Goal: Book appointment/travel/reservation

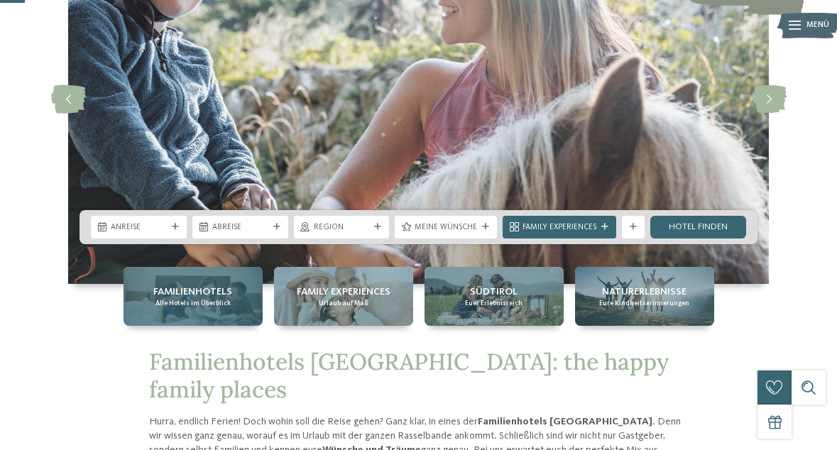
click at [178, 298] on span "Familienhotels" at bounding box center [192, 292] width 79 height 14
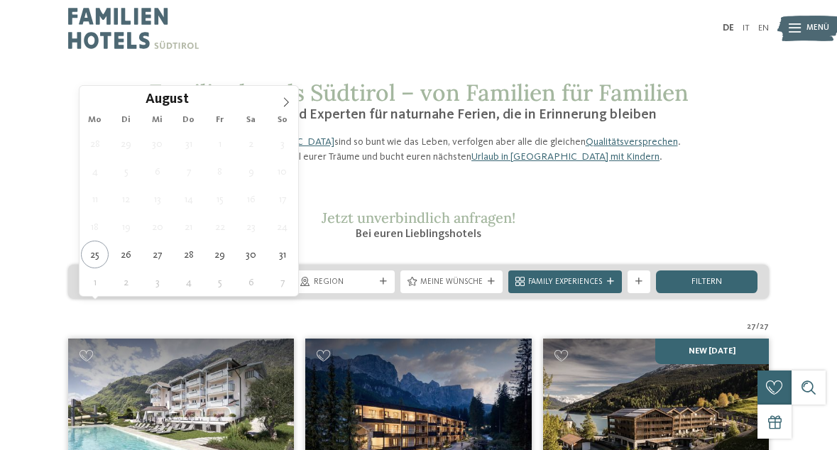
click at [163, 287] on div "Anreise" at bounding box center [130, 281] width 67 height 12
click at [287, 104] on icon at bounding box center [286, 102] width 10 height 10
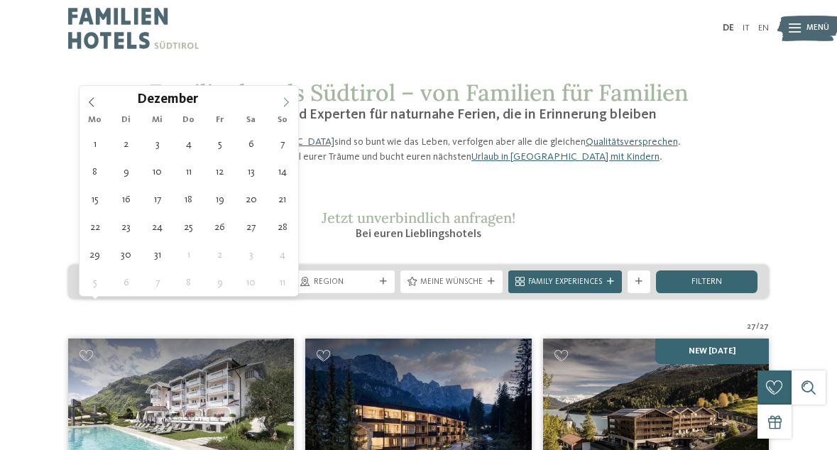
type input "****"
click at [287, 104] on icon at bounding box center [286, 102] width 10 height 10
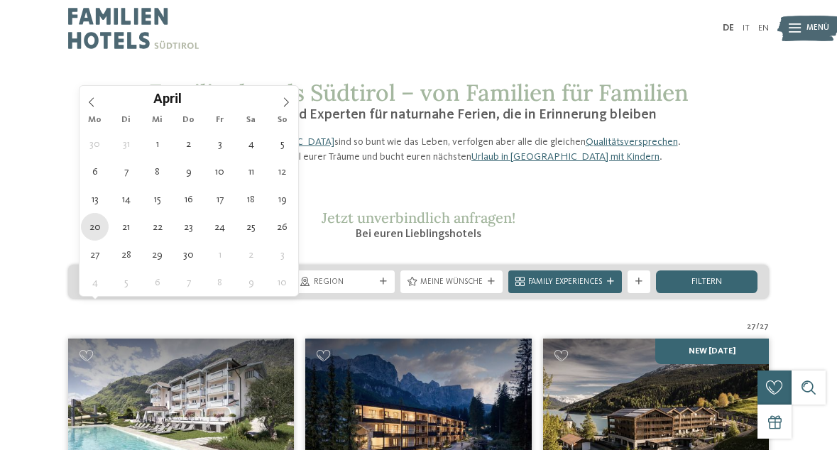
type div "20.04.2026"
type input "****"
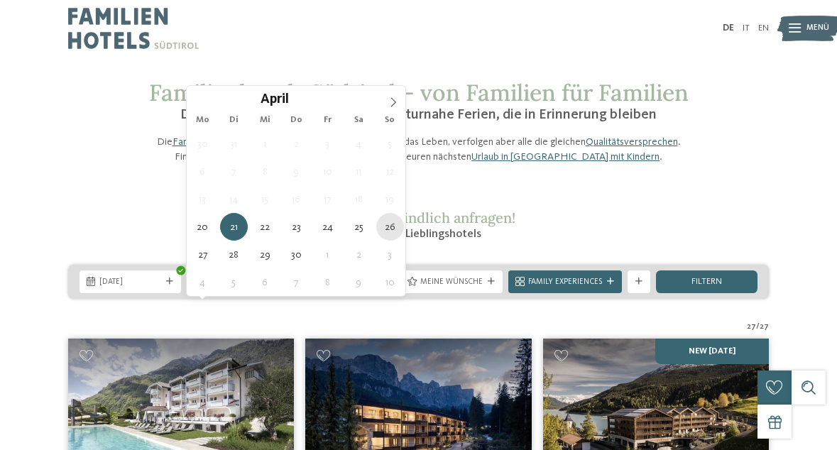
type div "26.04.2026"
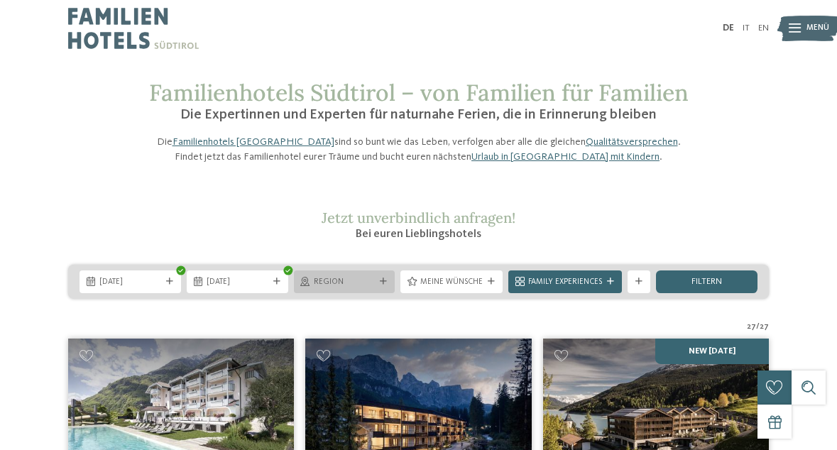
click at [383, 293] on div "Region" at bounding box center [345, 281] width 102 height 23
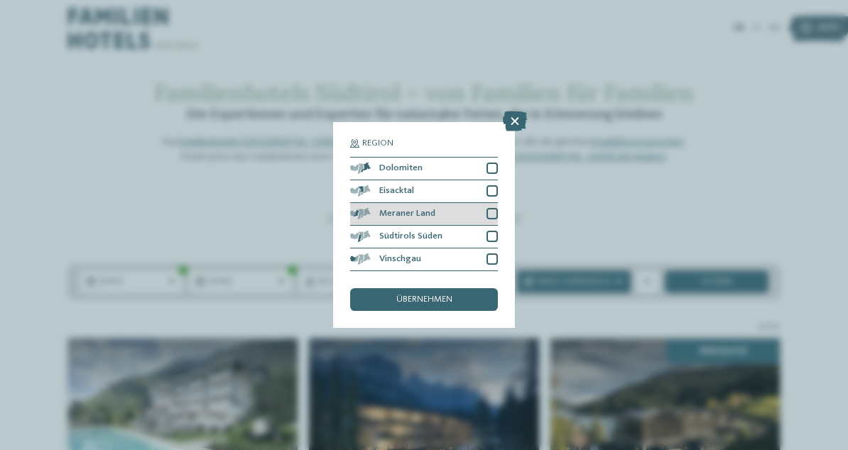
click at [492, 216] on div at bounding box center [491, 213] width 11 height 11
click at [493, 231] on div at bounding box center [491, 236] width 11 height 11
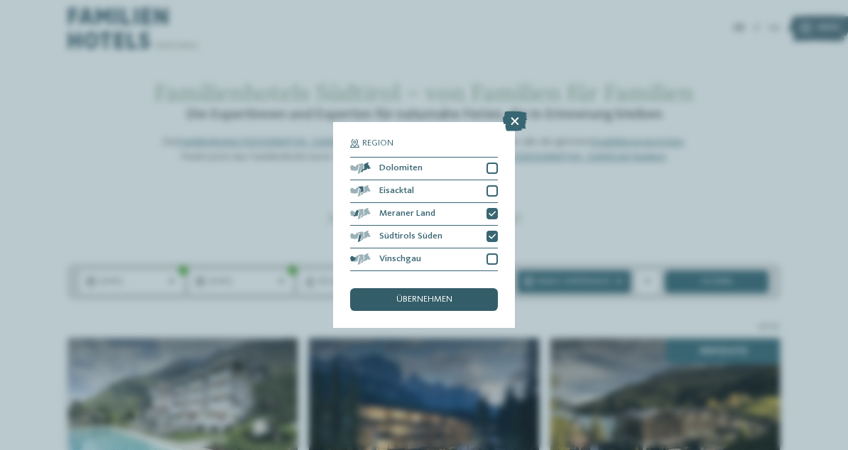
click at [439, 301] on span "übernehmen" at bounding box center [424, 299] width 56 height 9
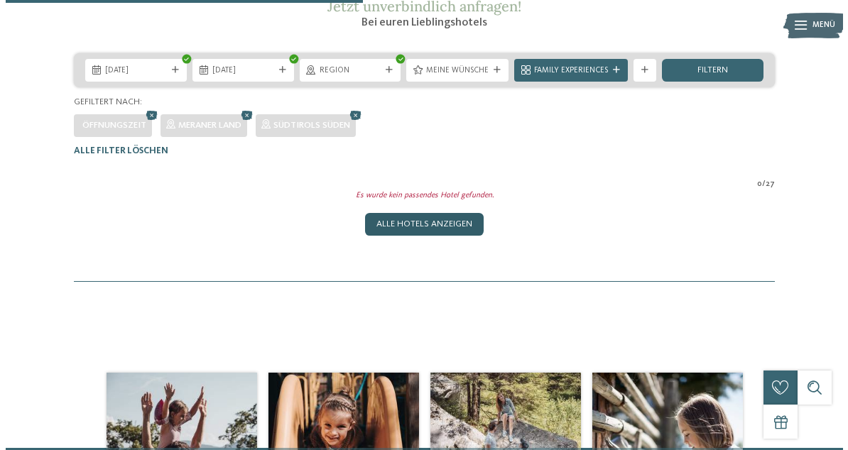
scroll to position [209, 0]
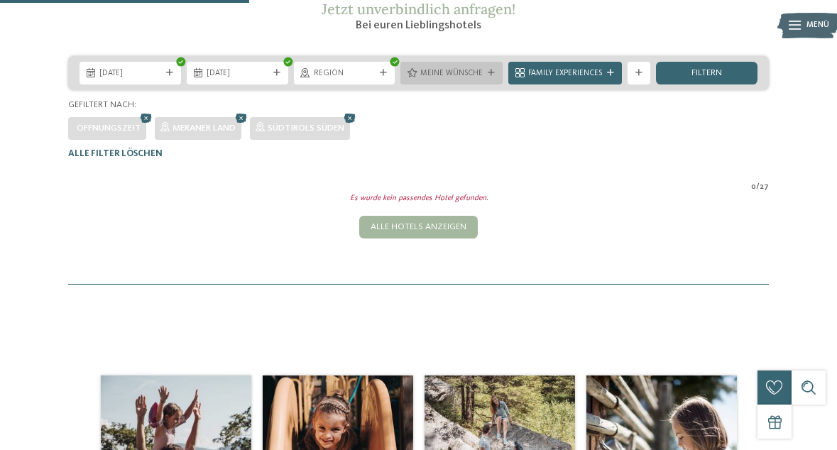
click at [486, 79] on div "Meine Wünsche" at bounding box center [451, 73] width 68 height 12
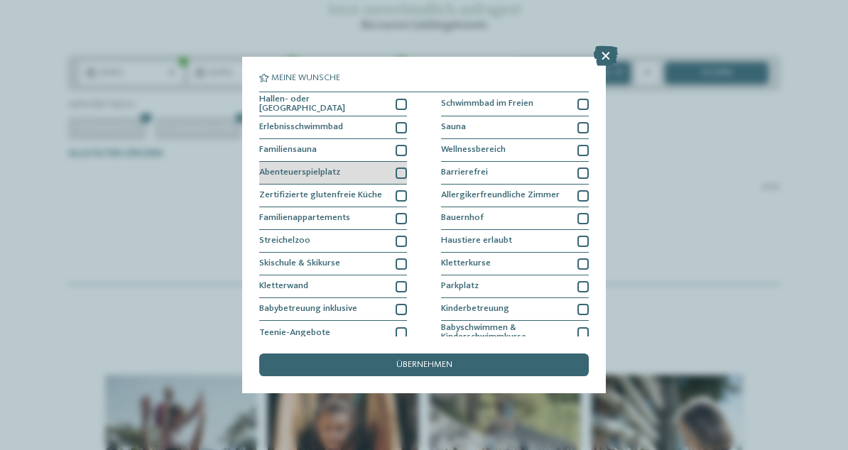
click at [400, 169] on div at bounding box center [400, 173] width 11 height 11
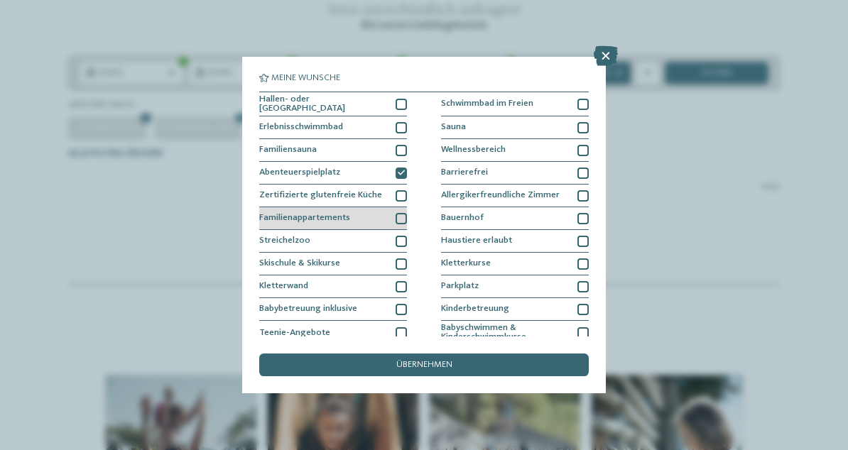
click at [395, 218] on div at bounding box center [400, 218] width 11 height 11
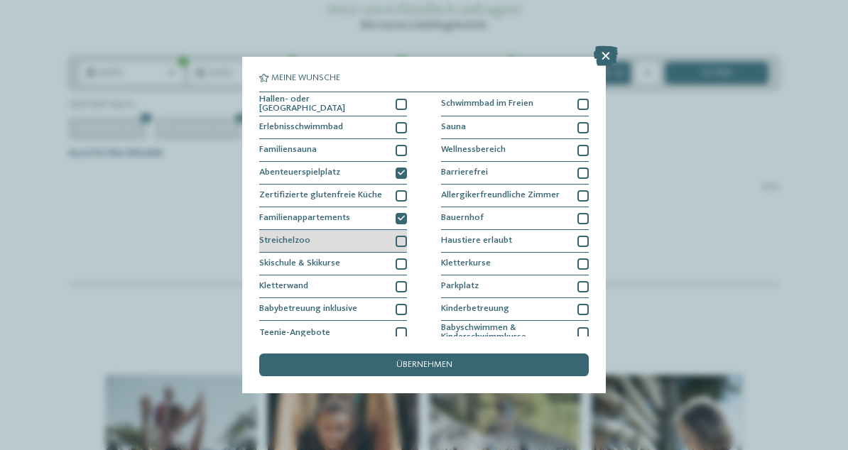
click at [396, 238] on div at bounding box center [400, 241] width 11 height 11
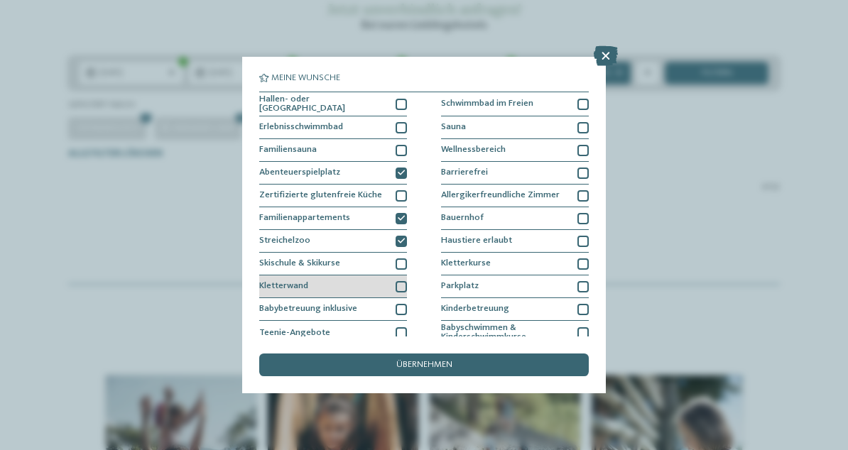
click at [399, 281] on div at bounding box center [400, 286] width 11 height 11
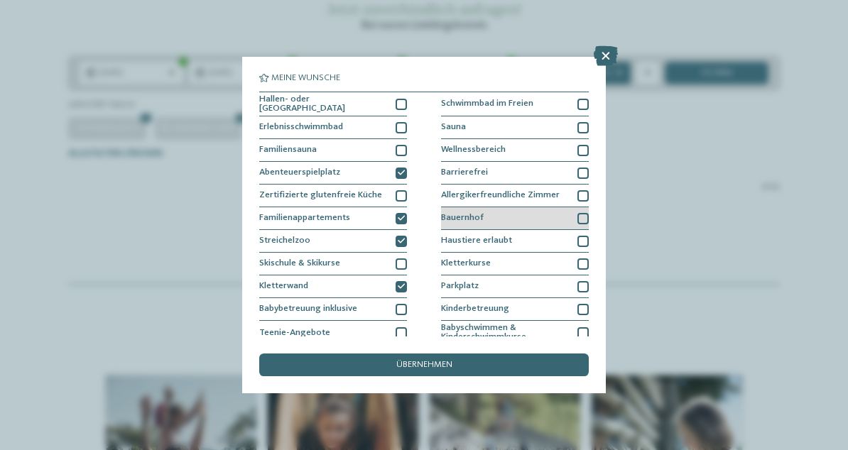
click at [577, 216] on div at bounding box center [582, 218] width 11 height 11
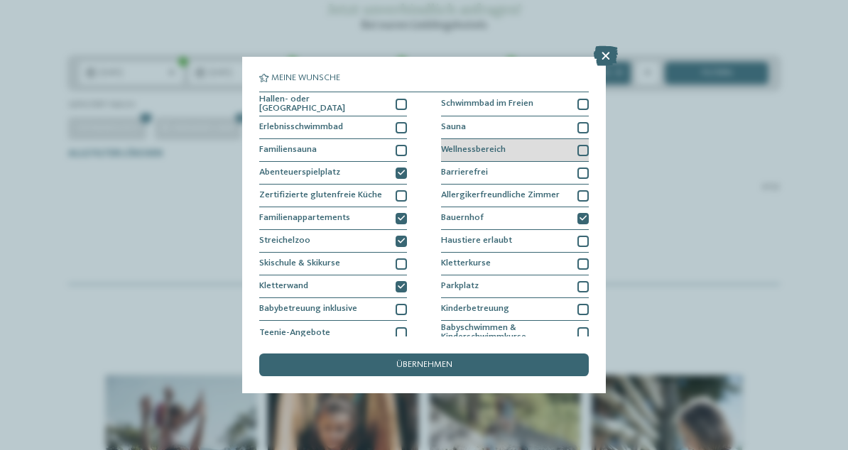
click at [568, 143] on div "Wellnessbereich" at bounding box center [515, 150] width 148 height 23
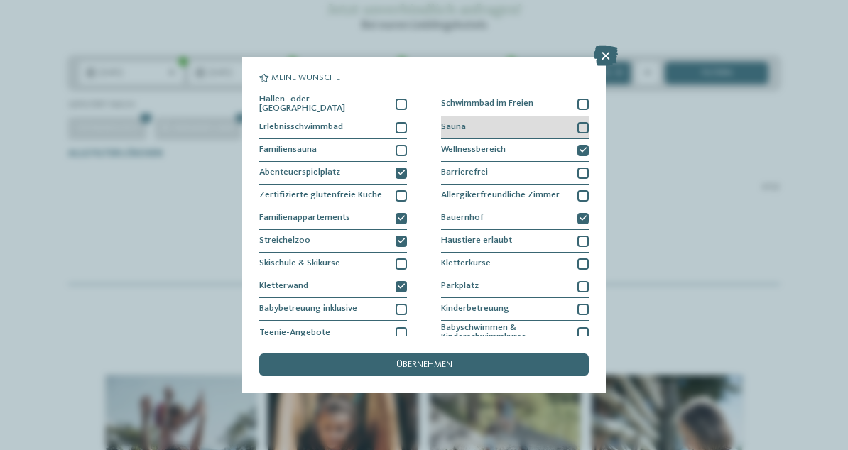
click at [578, 123] on div at bounding box center [582, 127] width 11 height 11
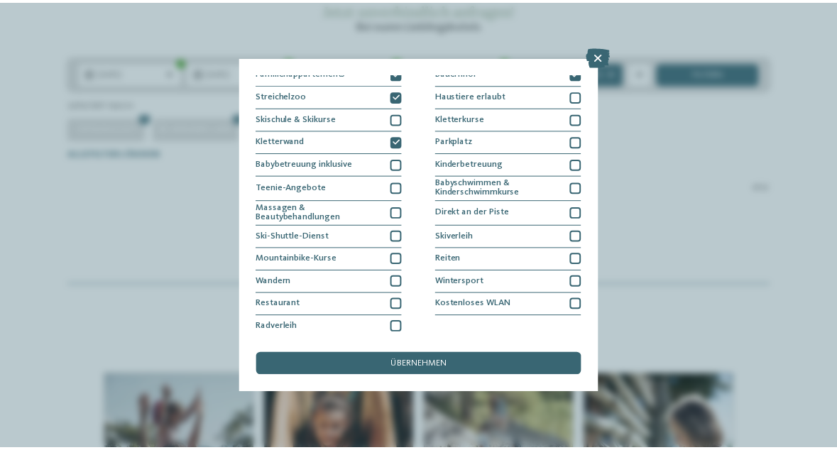
scroll to position [146, 0]
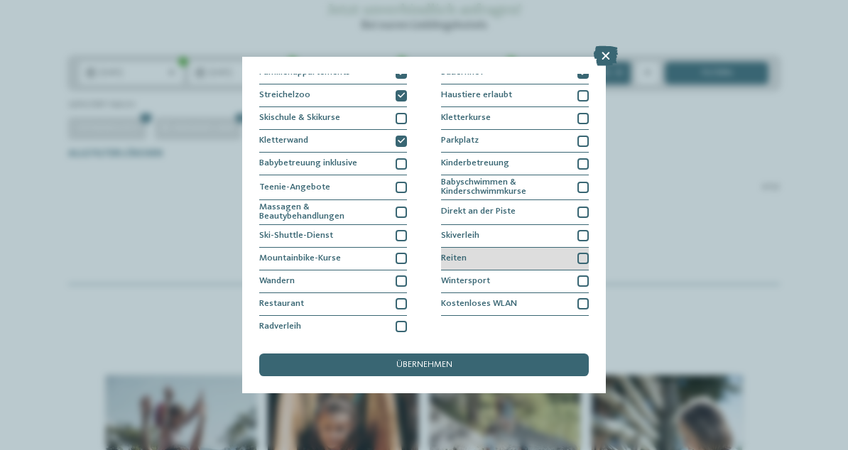
click at [477, 256] on div "Reiten" at bounding box center [515, 259] width 148 height 23
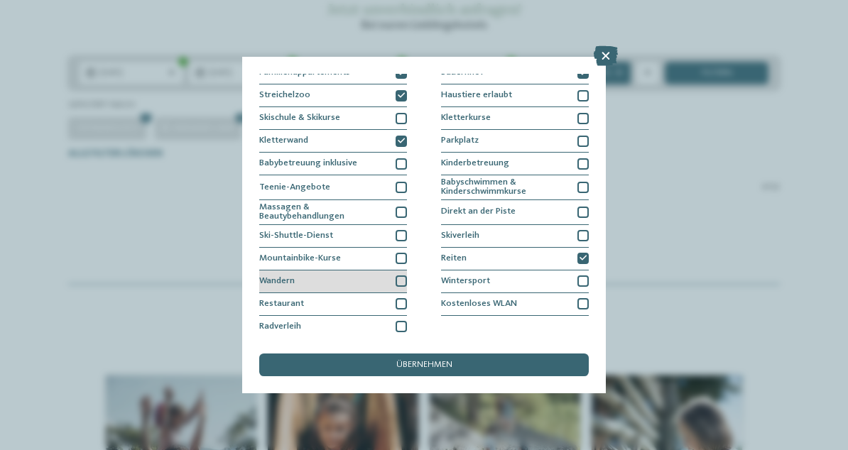
click at [309, 271] on div "Wandern" at bounding box center [333, 281] width 148 height 23
click at [304, 251] on div "Mountainbike-Kurse" at bounding box center [333, 259] width 148 height 23
click at [307, 254] on span "Mountainbike-Kurse" at bounding box center [300, 258] width 82 height 9
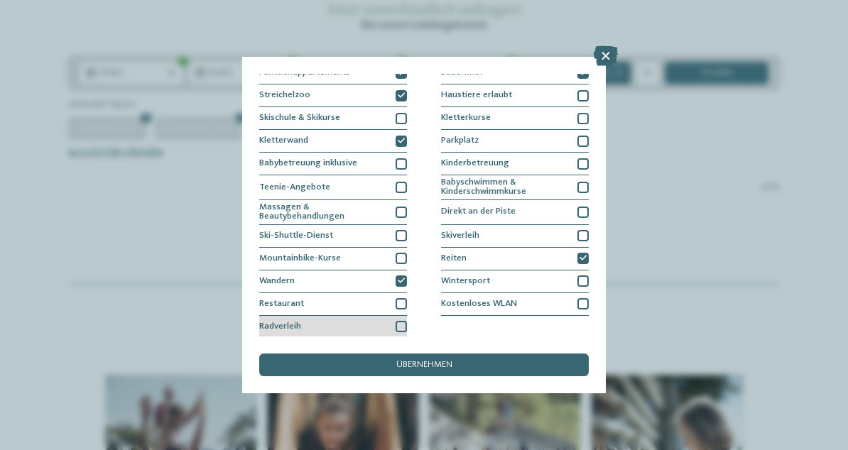
click at [302, 320] on div "Radverleih" at bounding box center [333, 327] width 148 height 23
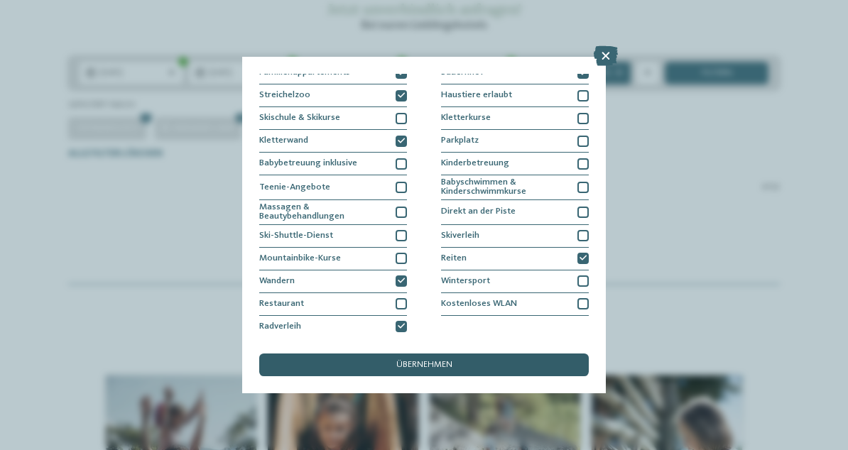
click at [378, 368] on div "übernehmen" at bounding box center [423, 364] width 329 height 23
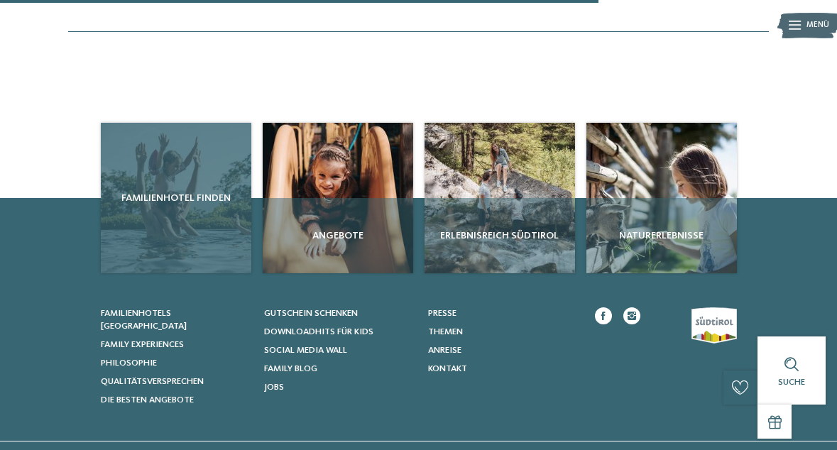
scroll to position [521, 0]
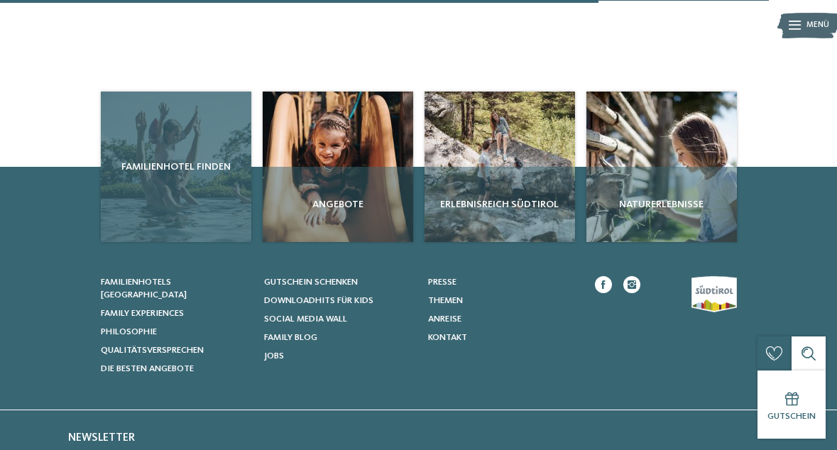
click at [144, 170] on div "Familienhotel finden" at bounding box center [176, 167] width 150 height 150
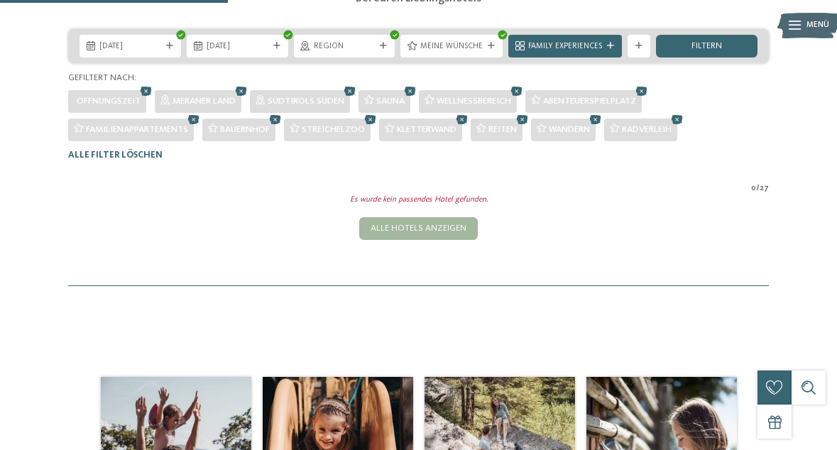
scroll to position [198, 0]
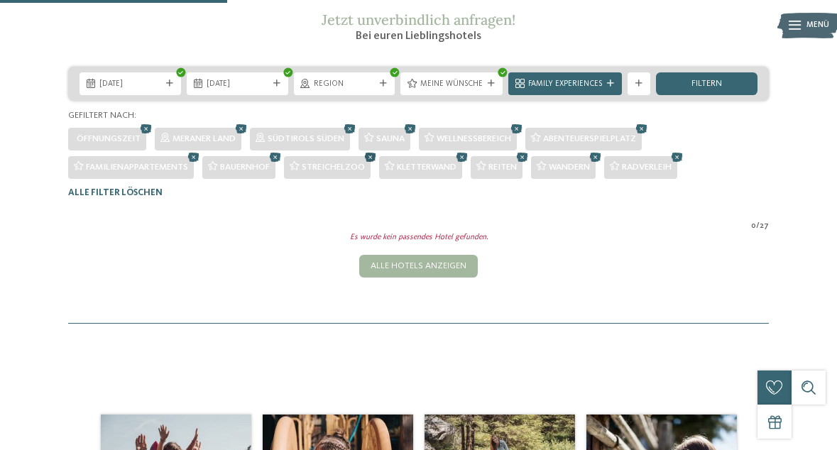
click at [374, 165] on icon at bounding box center [370, 157] width 17 height 15
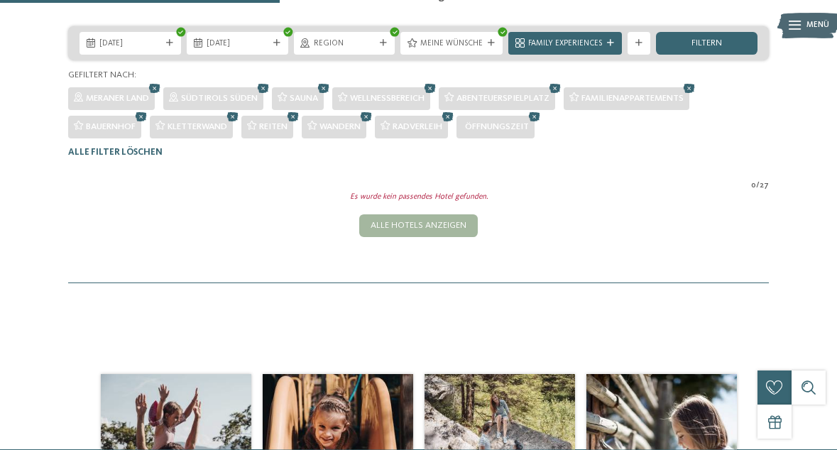
scroll to position [237, 0]
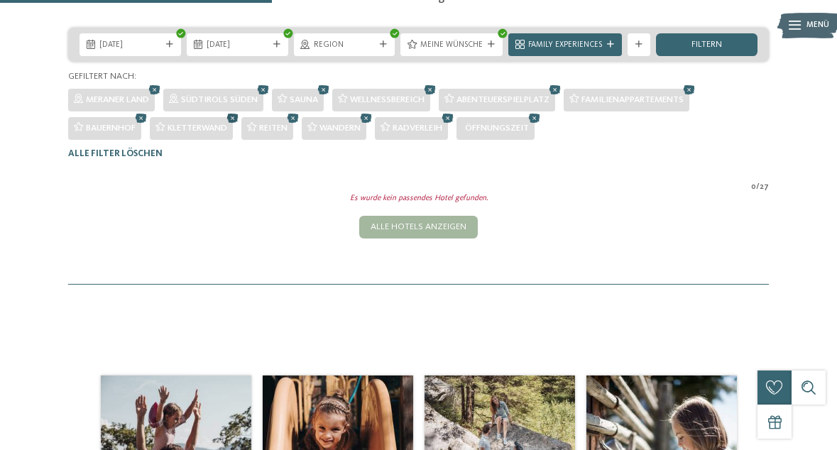
click at [234, 126] on icon at bounding box center [232, 118] width 17 height 15
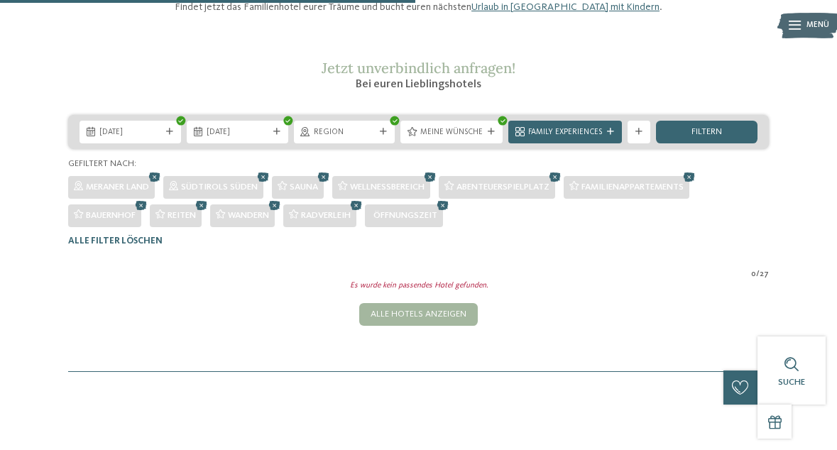
scroll to position [95, 0]
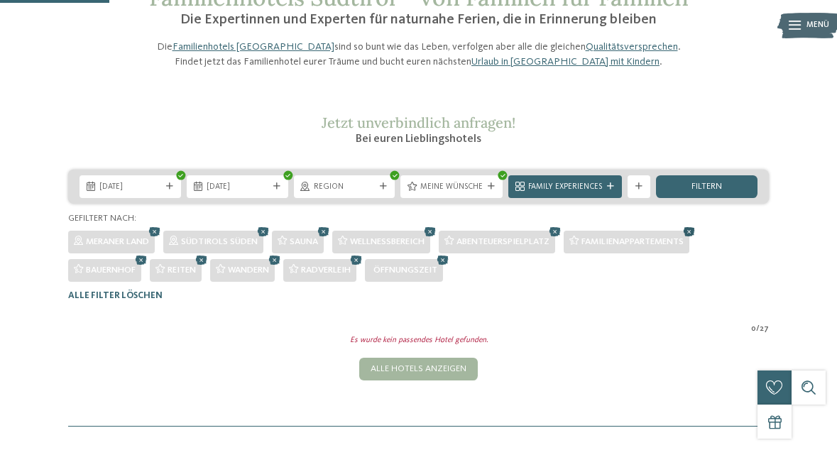
click at [698, 239] on icon at bounding box center [689, 231] width 17 height 15
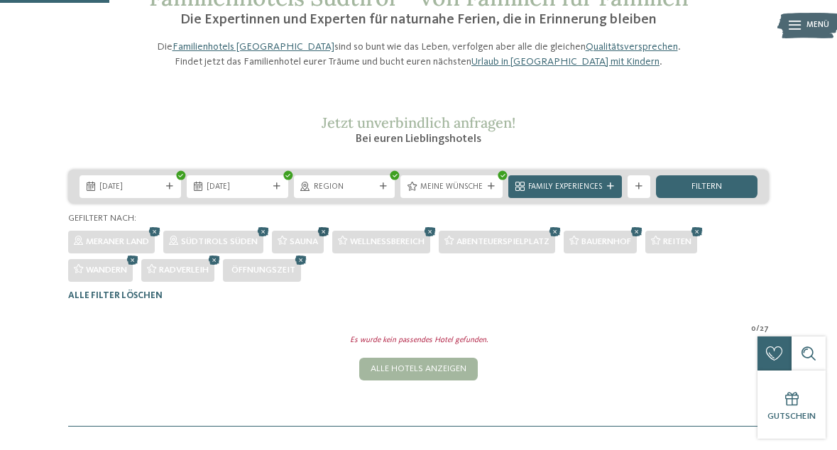
click at [329, 239] on icon at bounding box center [323, 231] width 17 height 15
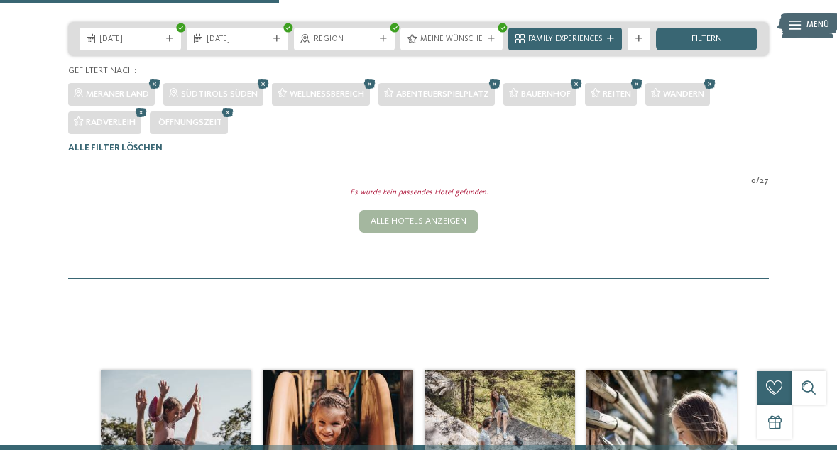
scroll to position [237, 0]
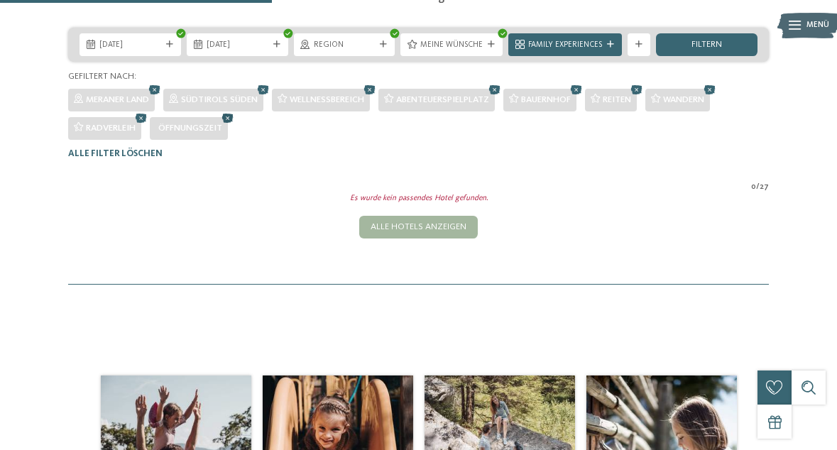
click at [228, 126] on icon at bounding box center [227, 118] width 17 height 15
click at [372, 97] on icon at bounding box center [369, 89] width 17 height 15
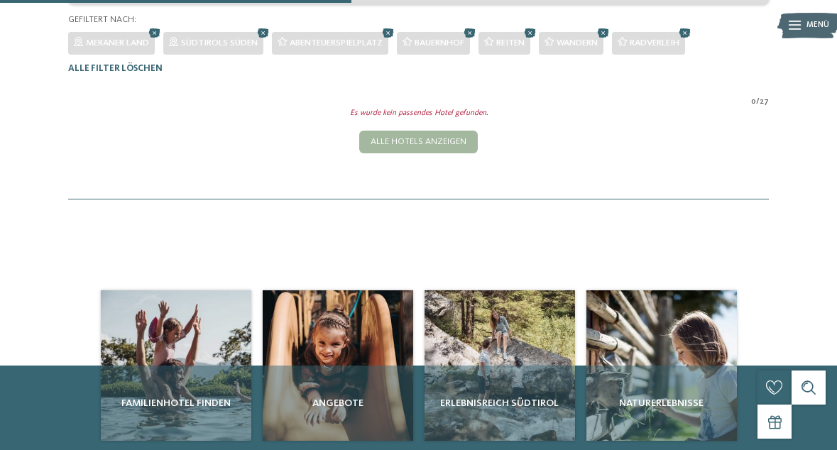
scroll to position [209, 0]
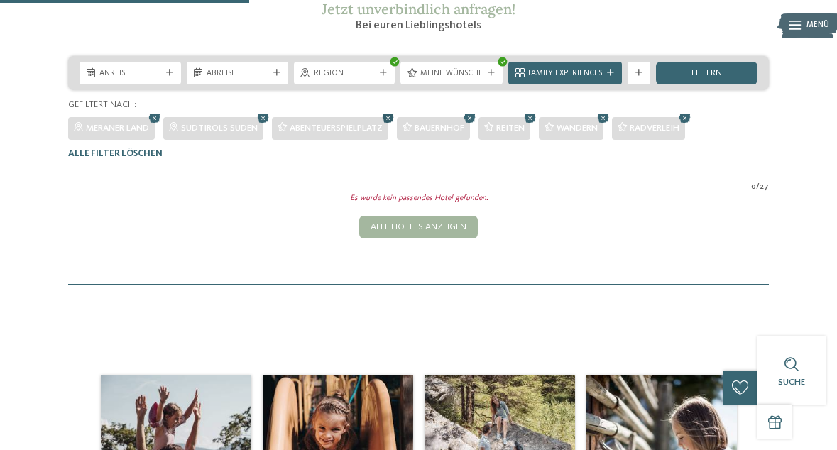
click at [393, 126] on icon at bounding box center [388, 118] width 17 height 15
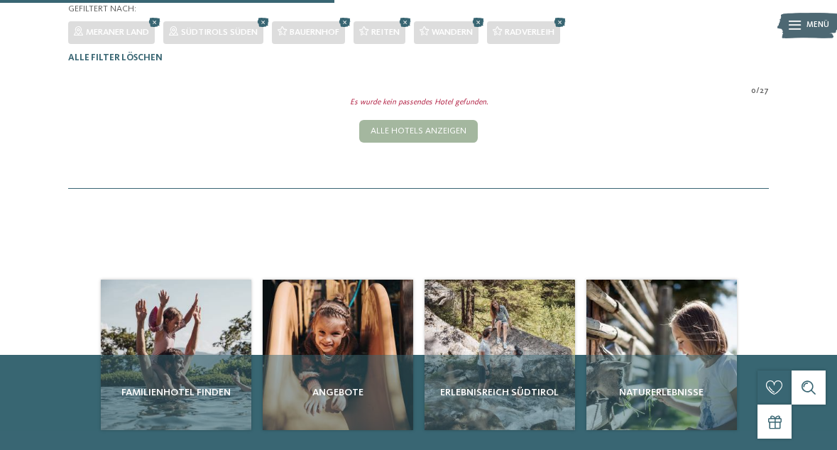
scroll to position [280, 0]
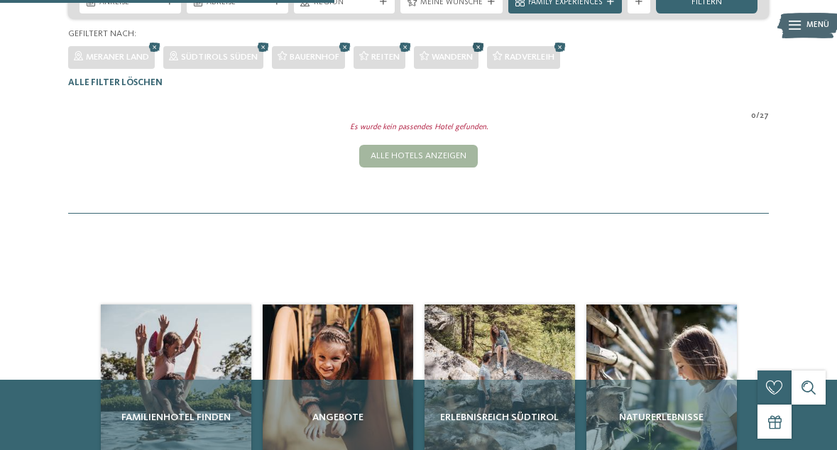
click at [484, 55] on icon at bounding box center [478, 47] width 17 height 15
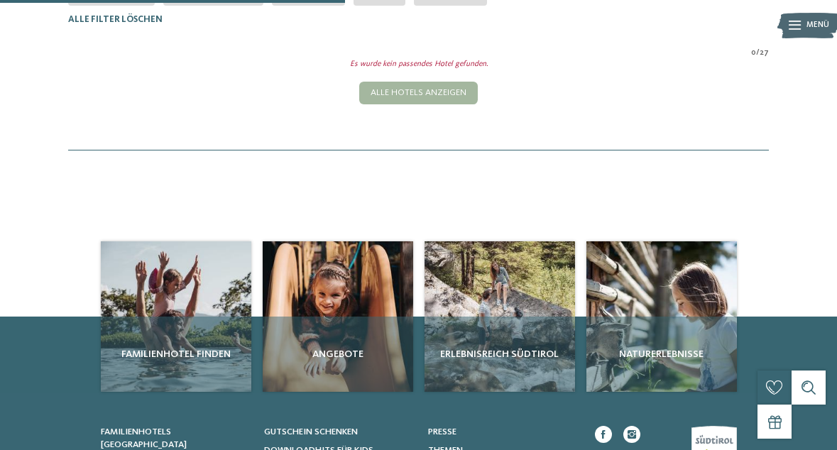
scroll to position [351, 0]
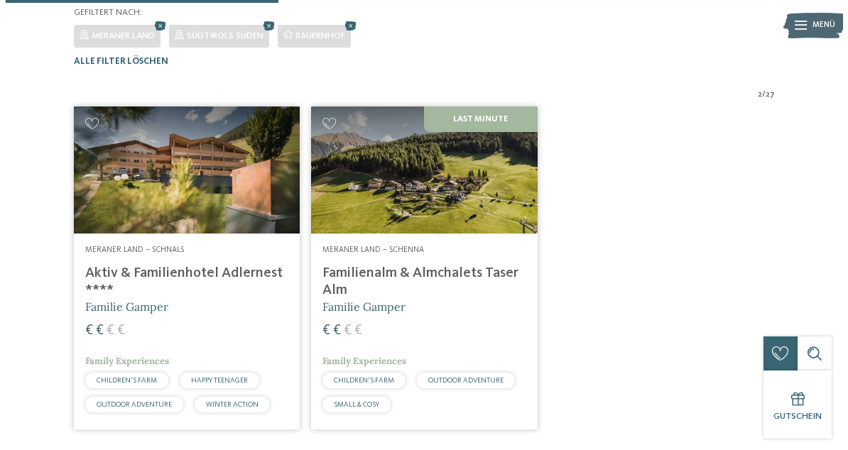
scroll to position [280, 0]
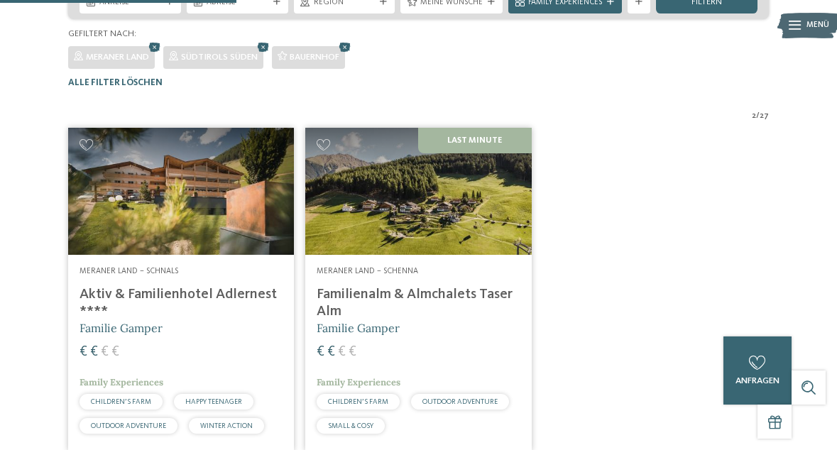
click at [387, 233] on img at bounding box center [418, 191] width 226 height 127
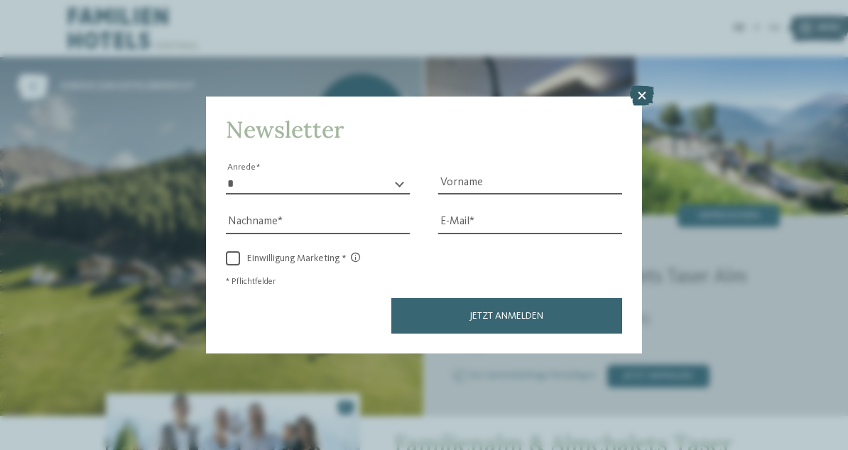
click at [647, 96] on icon at bounding box center [642, 96] width 24 height 20
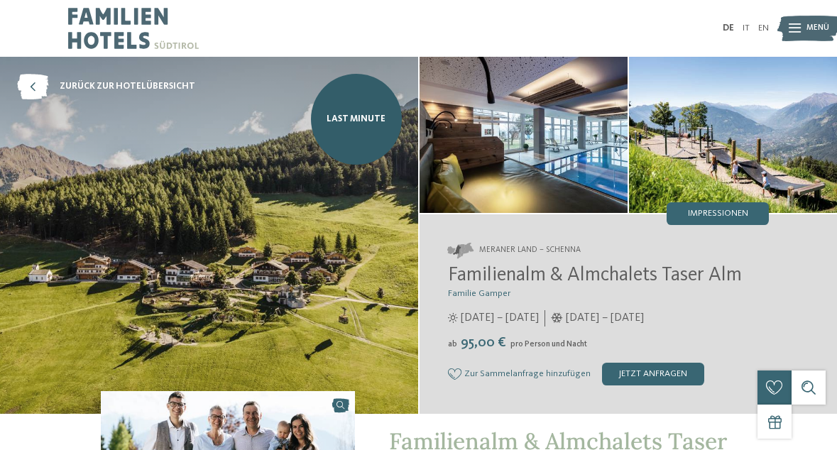
click at [718, 212] on span "Impressionen" at bounding box center [718, 213] width 60 height 9
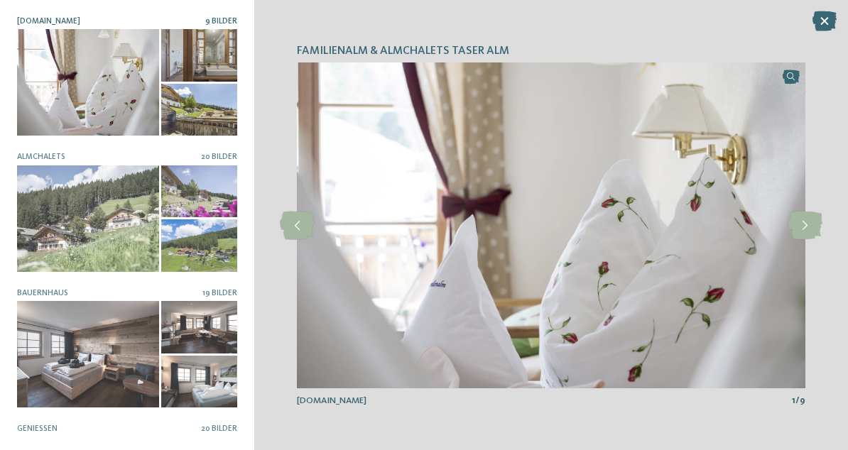
click at [92, 92] on div at bounding box center [88, 82] width 142 height 106
click at [808, 224] on icon at bounding box center [804, 226] width 35 height 28
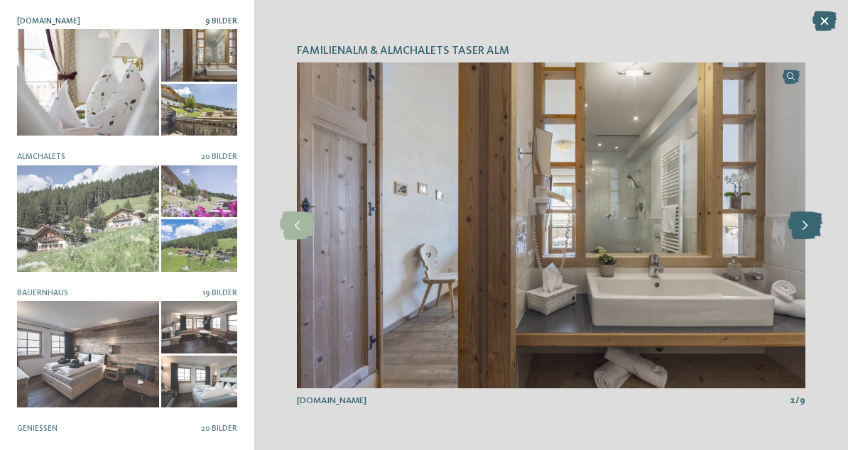
click at [807, 224] on icon at bounding box center [804, 226] width 35 height 28
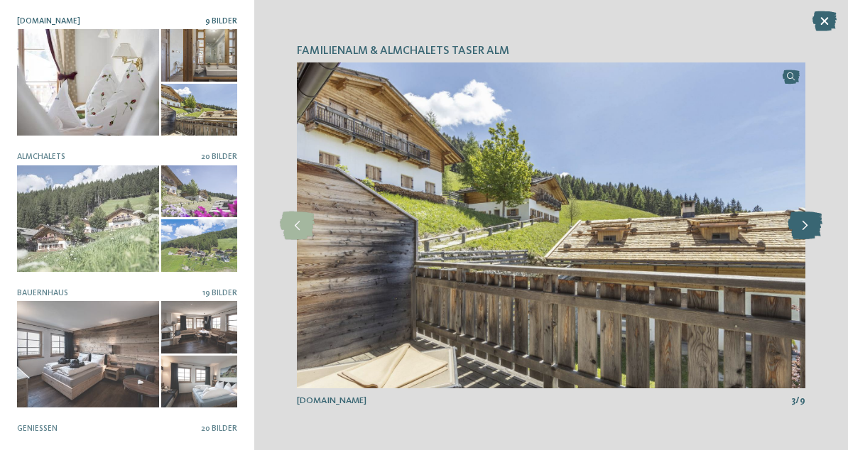
click at [807, 224] on icon at bounding box center [804, 226] width 35 height 28
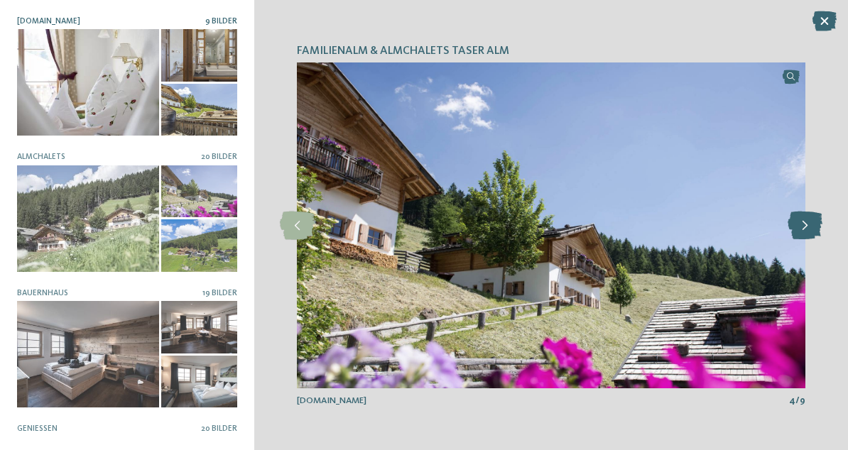
click at [807, 224] on icon at bounding box center [804, 226] width 35 height 28
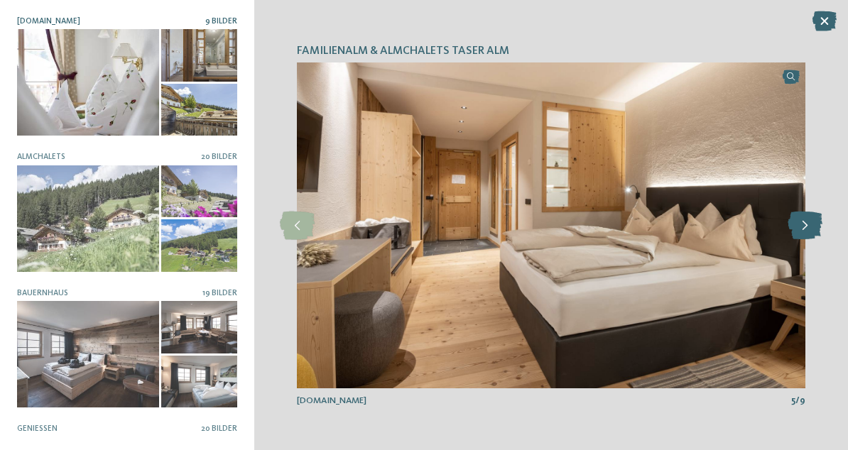
click at [807, 224] on icon at bounding box center [804, 226] width 35 height 28
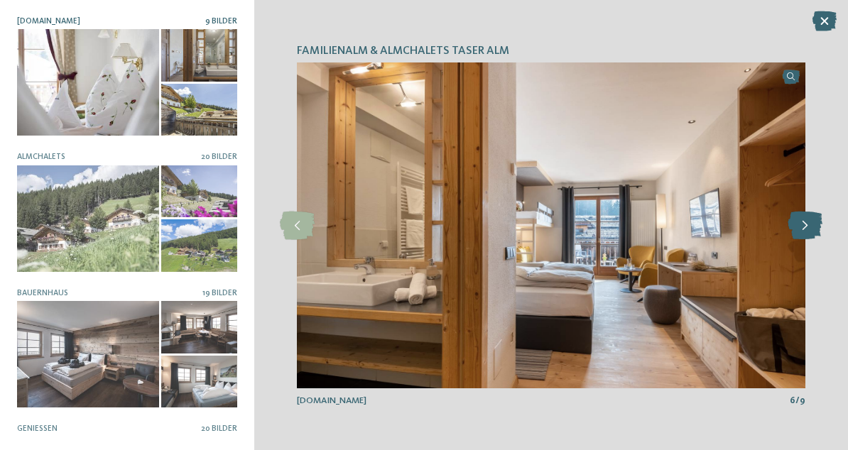
click at [807, 224] on icon at bounding box center [804, 226] width 35 height 28
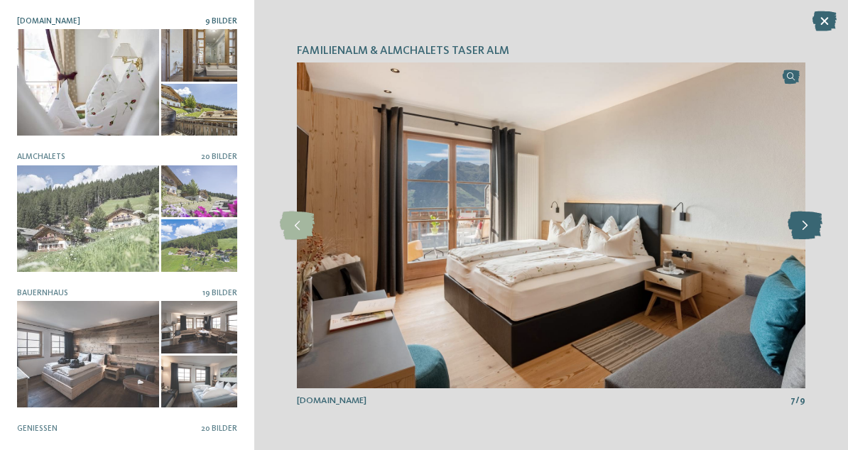
click at [807, 224] on icon at bounding box center [804, 226] width 35 height 28
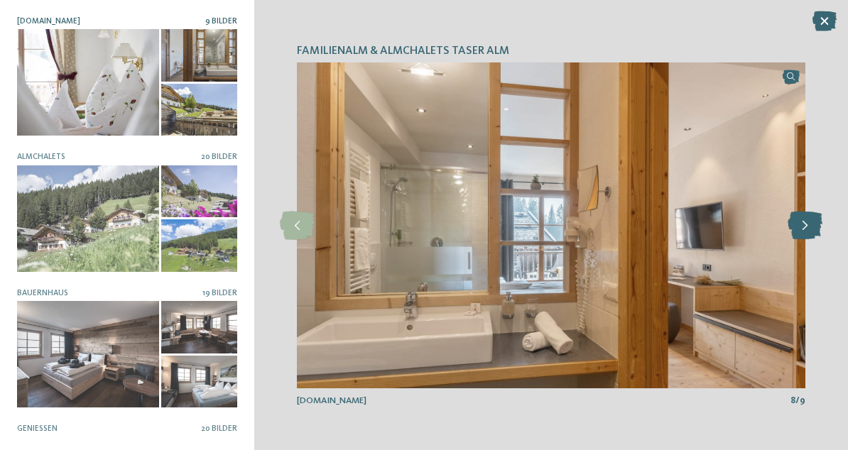
click at [807, 224] on icon at bounding box center [804, 226] width 35 height 28
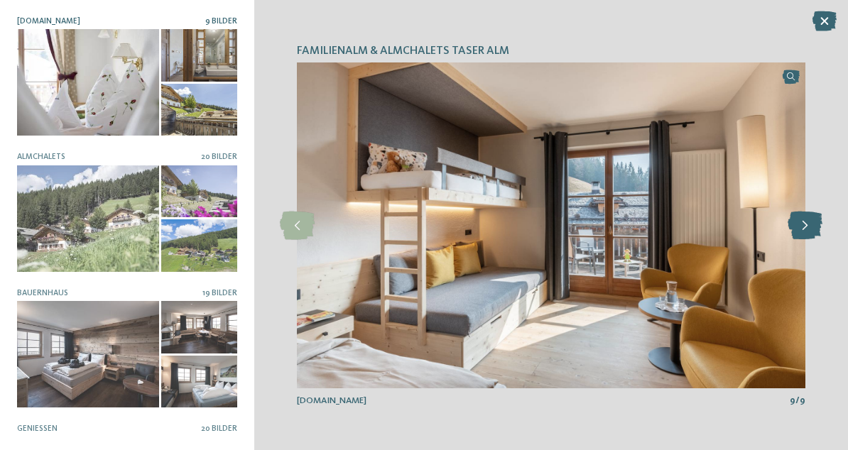
click at [807, 224] on icon at bounding box center [804, 226] width 35 height 28
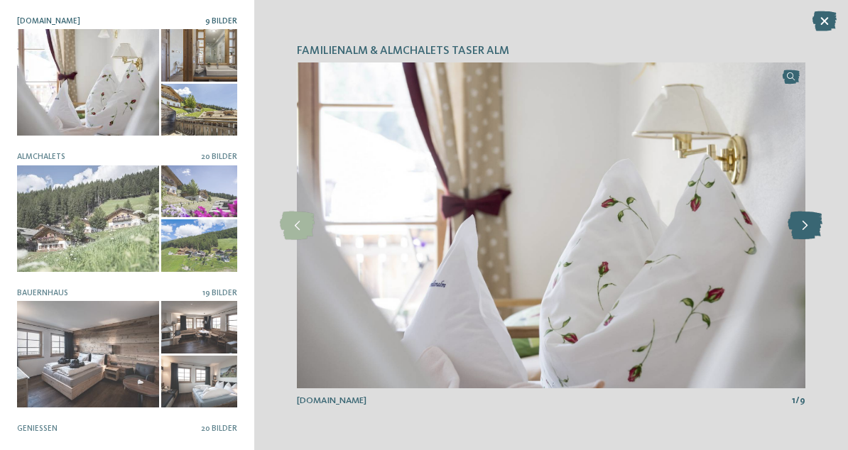
click at [807, 224] on icon at bounding box center [804, 226] width 35 height 28
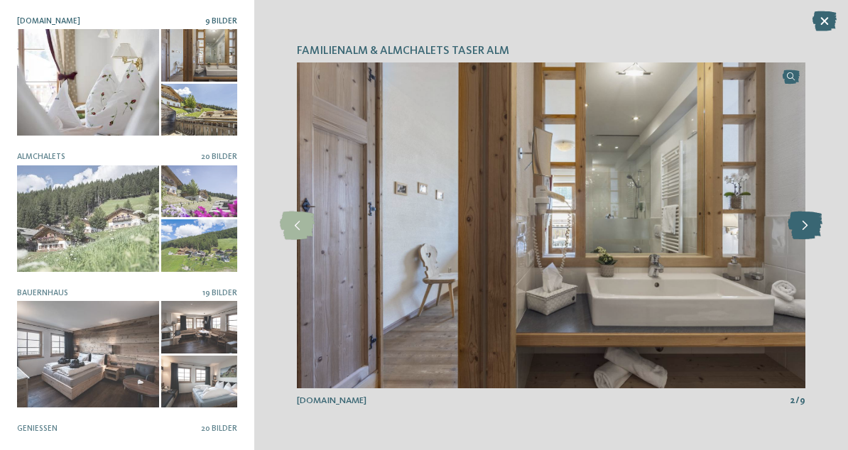
click at [807, 224] on icon at bounding box center [804, 226] width 35 height 28
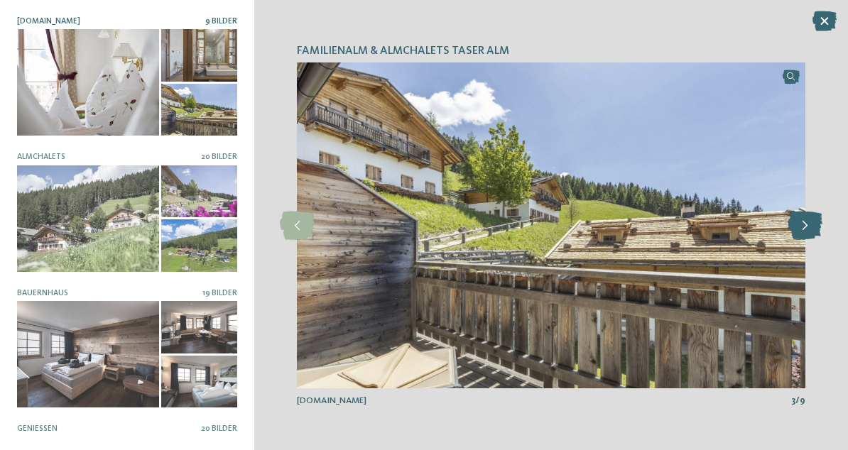
click at [807, 224] on icon at bounding box center [804, 226] width 35 height 28
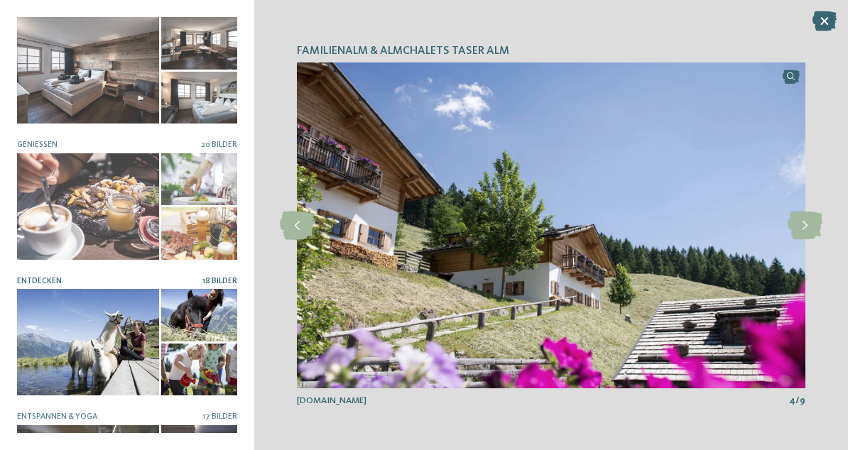
scroll to position [361, 0]
